Goal: Information Seeking & Learning: Learn about a topic

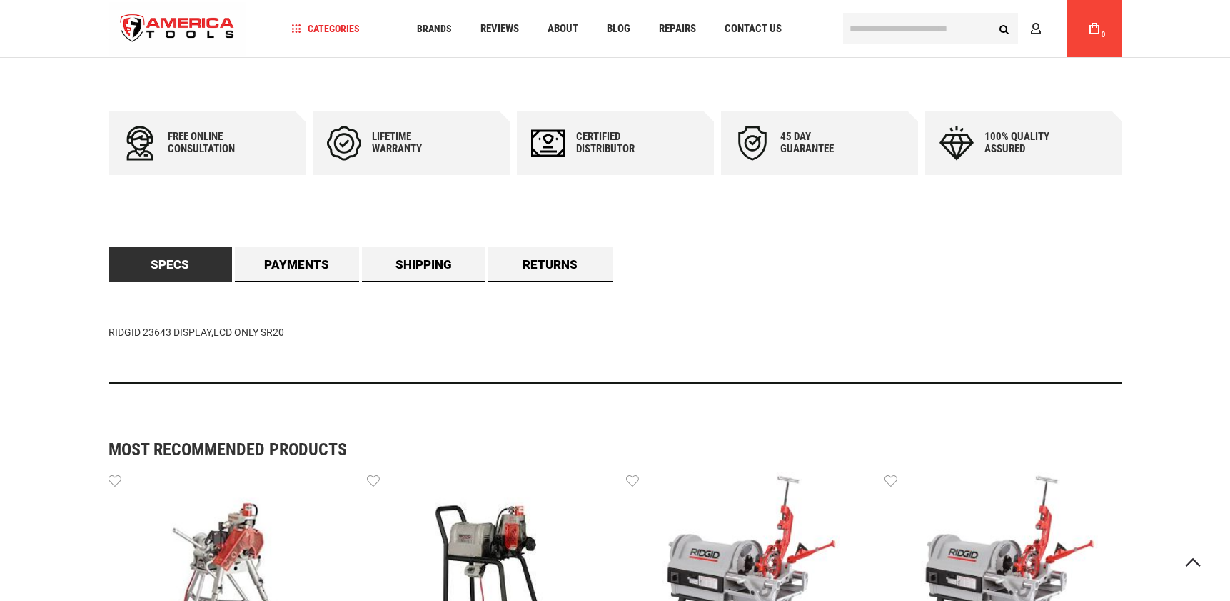
scroll to position [701, 0]
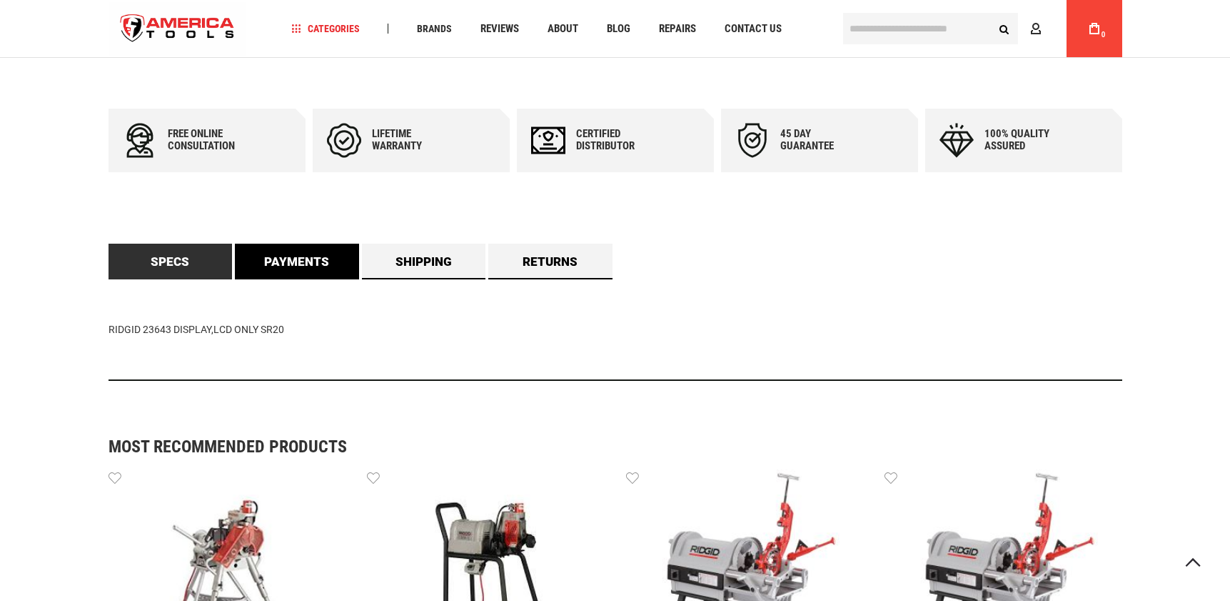
click at [354, 248] on link "Payments" at bounding box center [297, 262] width 124 height 36
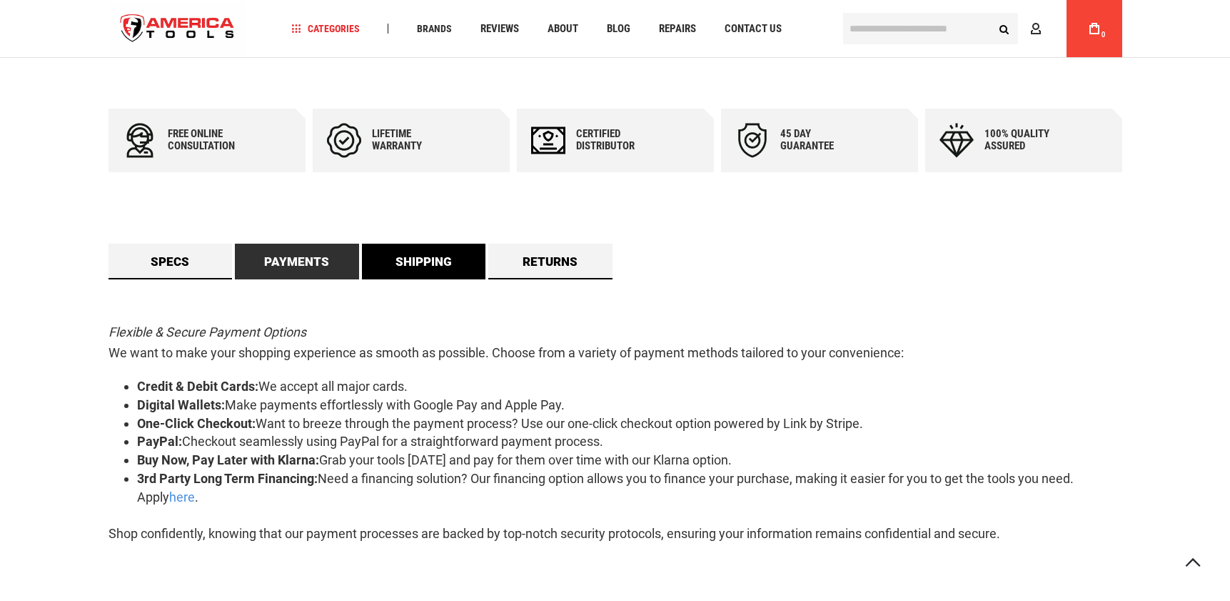
click at [408, 256] on link "Shipping" at bounding box center [424, 262] width 124 height 36
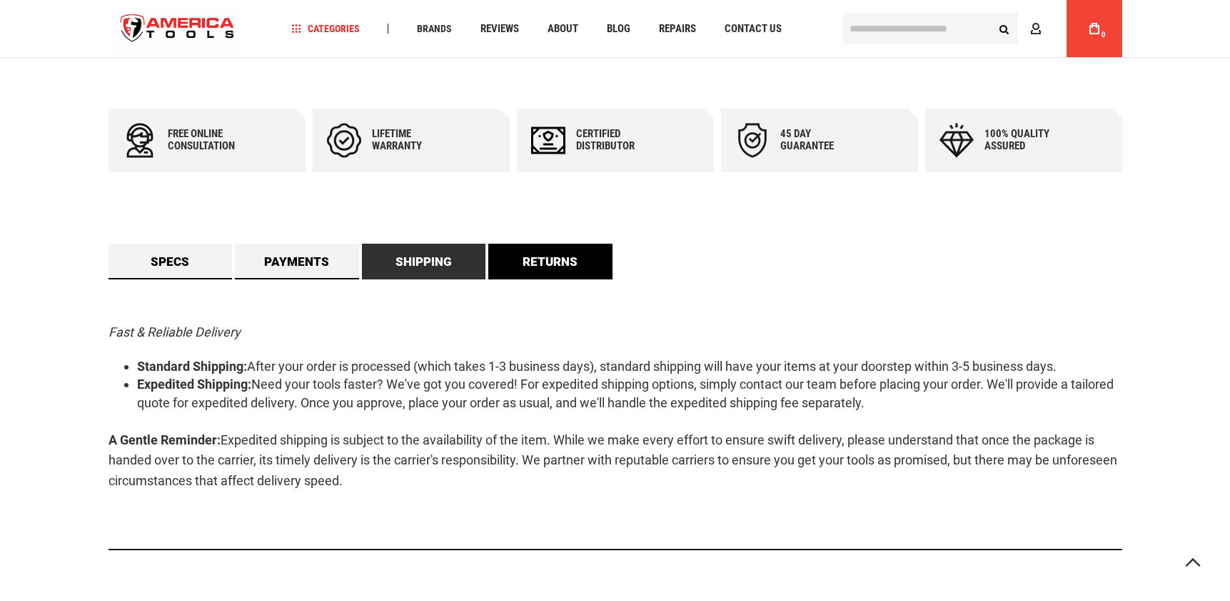
click at [502, 255] on link "Returns" at bounding box center [550, 262] width 124 height 36
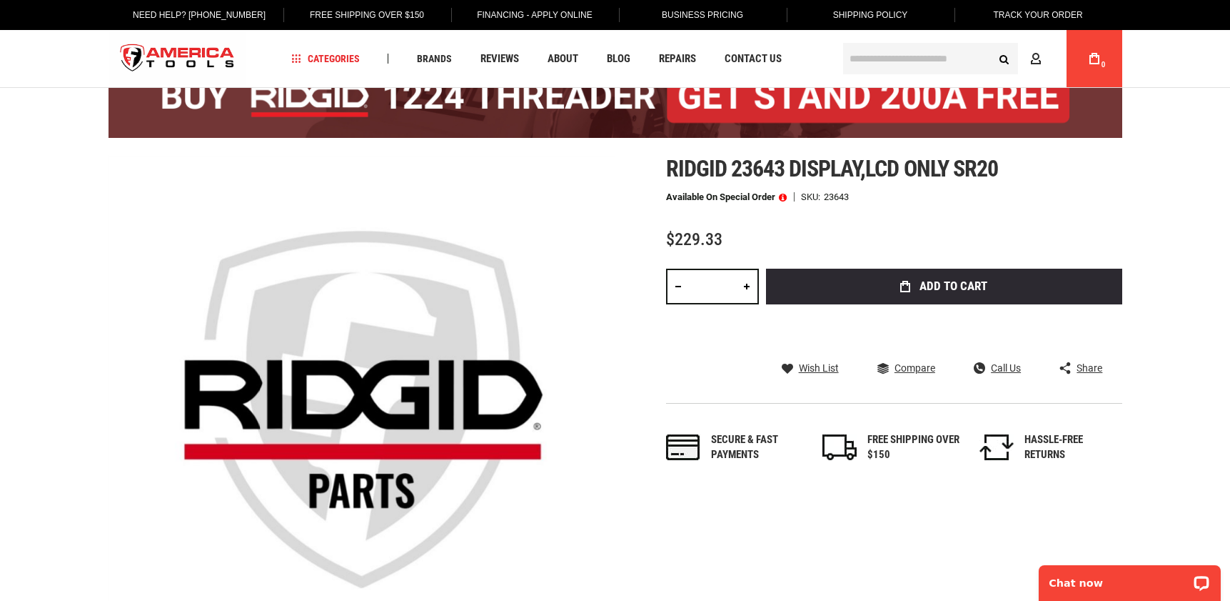
scroll to position [0, 0]
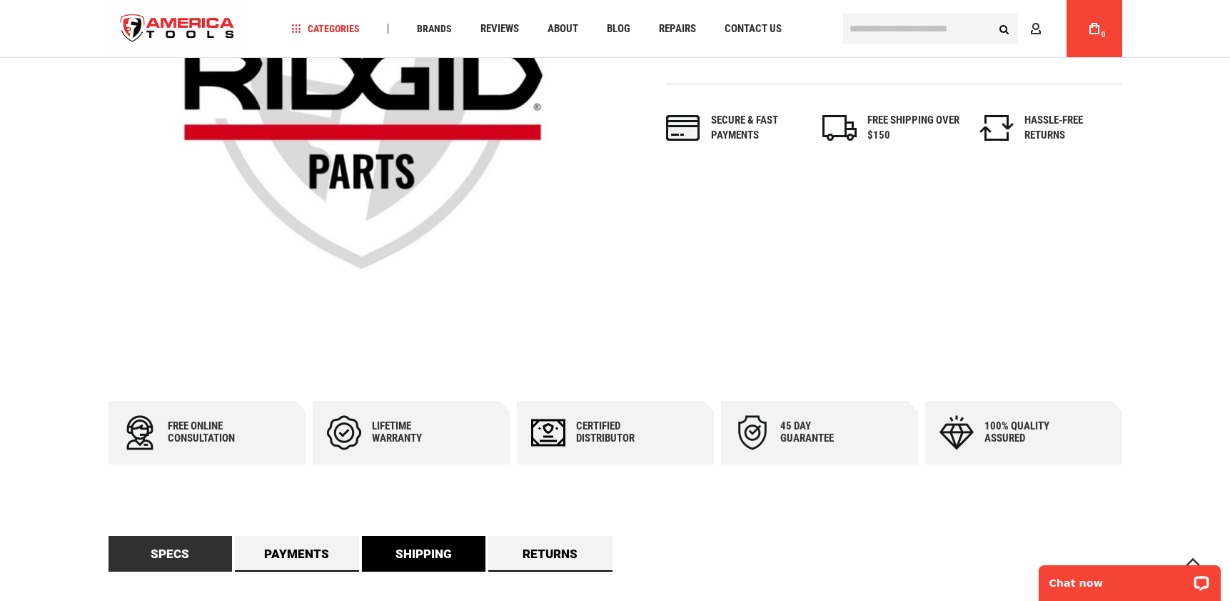
scroll to position [80, 0]
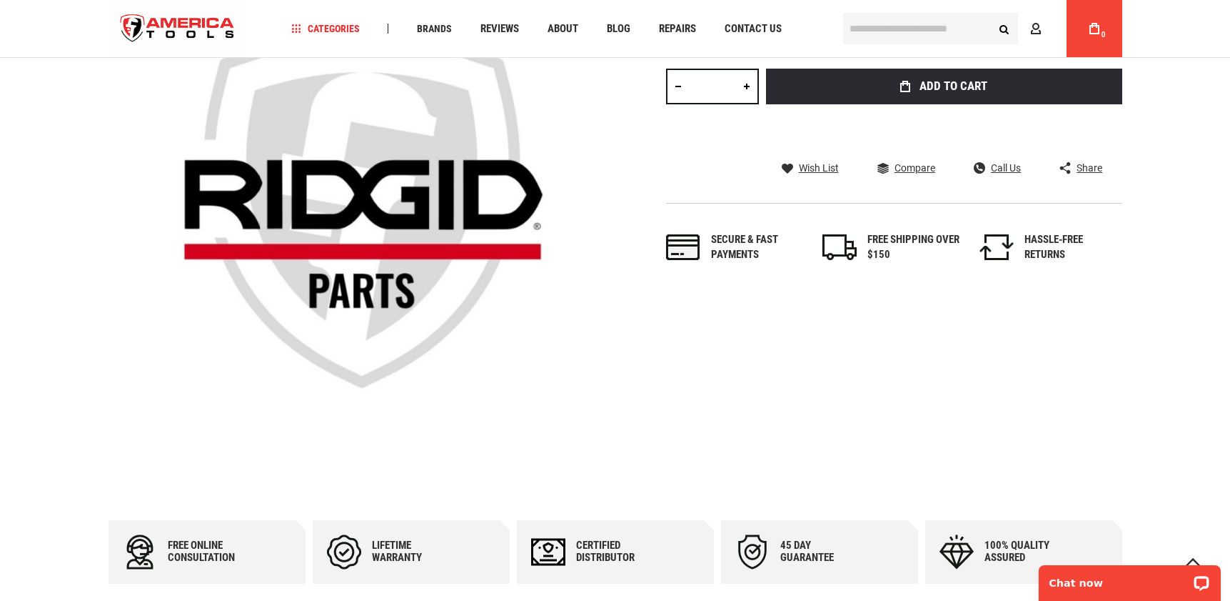
scroll to position [174, 0]
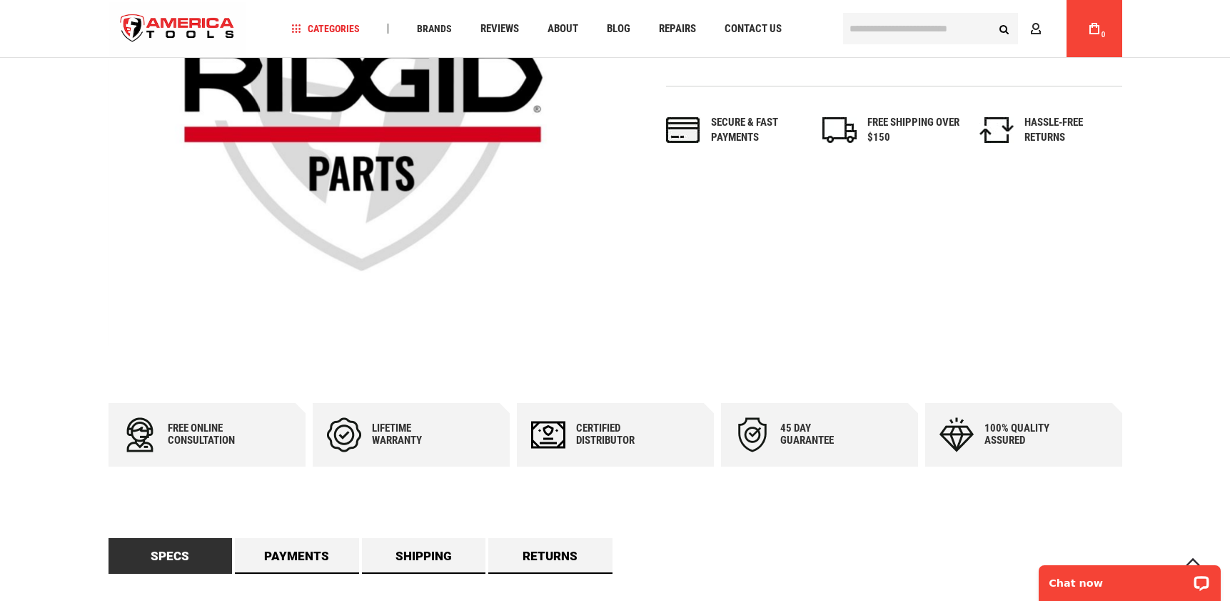
scroll to position [406, 0]
